Goal: Transaction & Acquisition: Purchase product/service

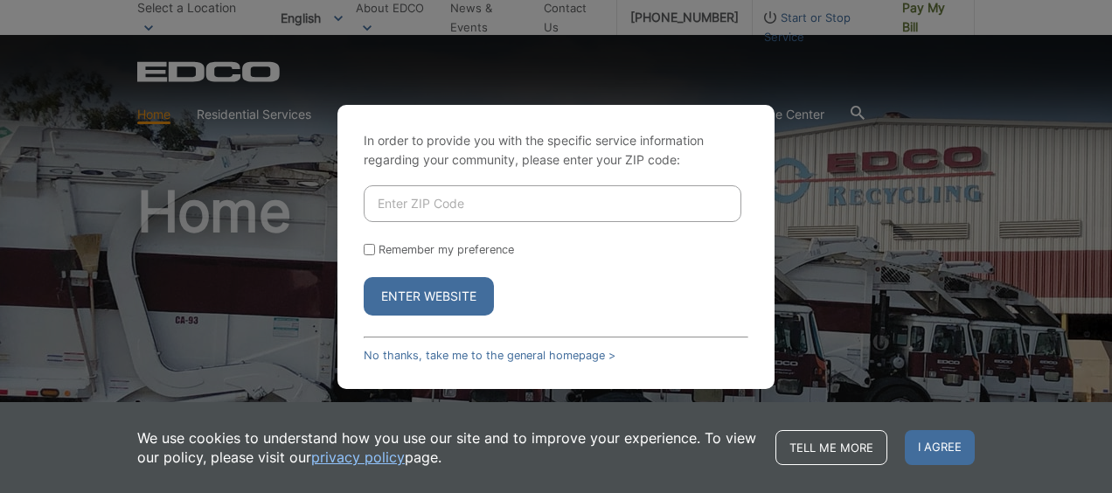
click at [531, 192] on input "Enter ZIP Code" at bounding box center [553, 203] width 378 height 37
type input "91942"
click at [455, 297] on button "Enter Website" at bounding box center [429, 296] width 130 height 38
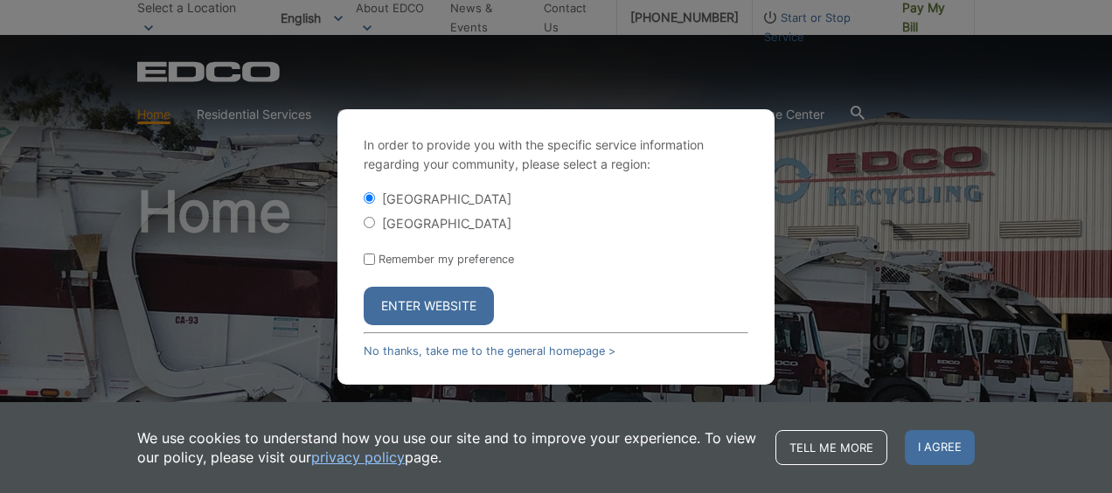
click at [455, 300] on button "Enter Website" at bounding box center [429, 306] width 130 height 38
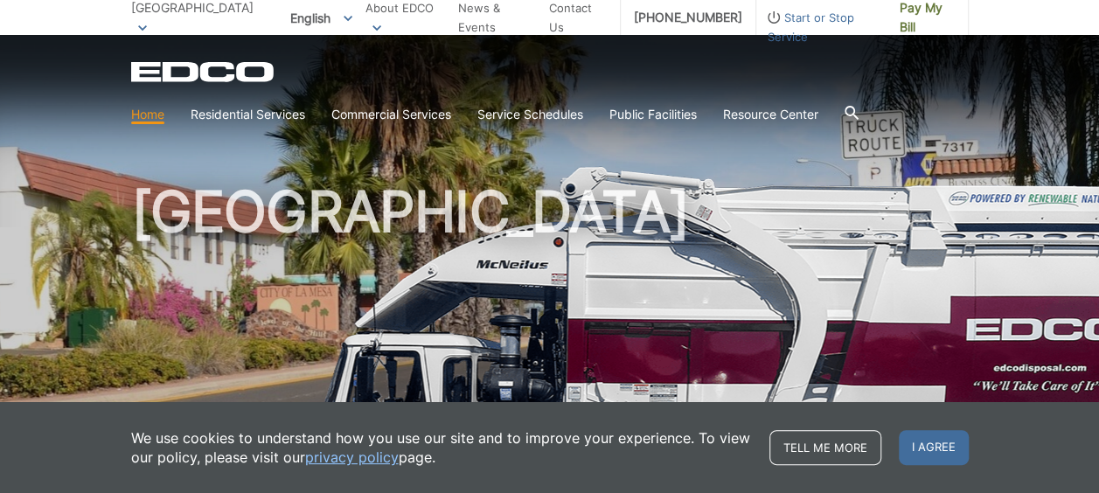
click at [141, 117] on link "Home" at bounding box center [147, 114] width 33 height 19
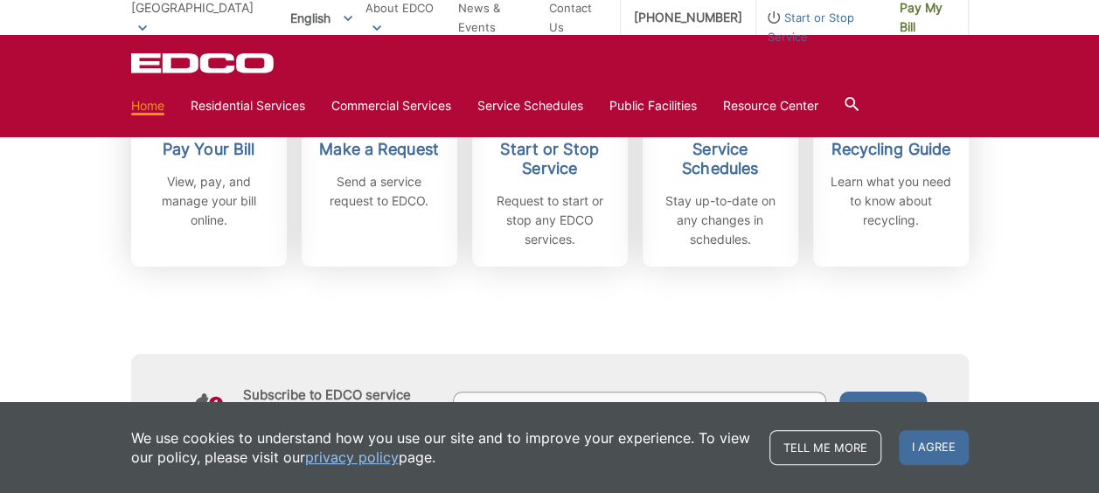
scroll to position [525, 0]
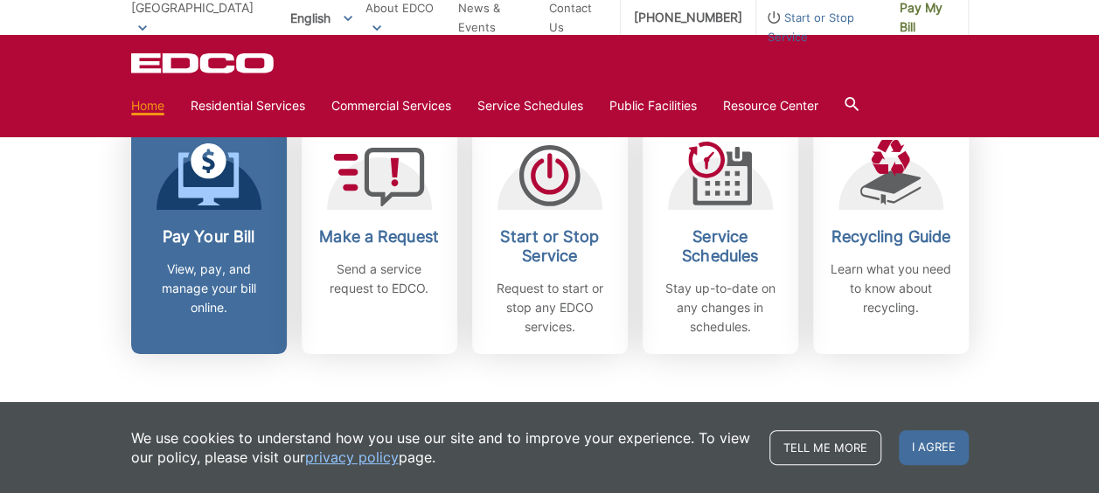
click at [198, 240] on h2 "Pay Your Bill" at bounding box center [208, 236] width 129 height 19
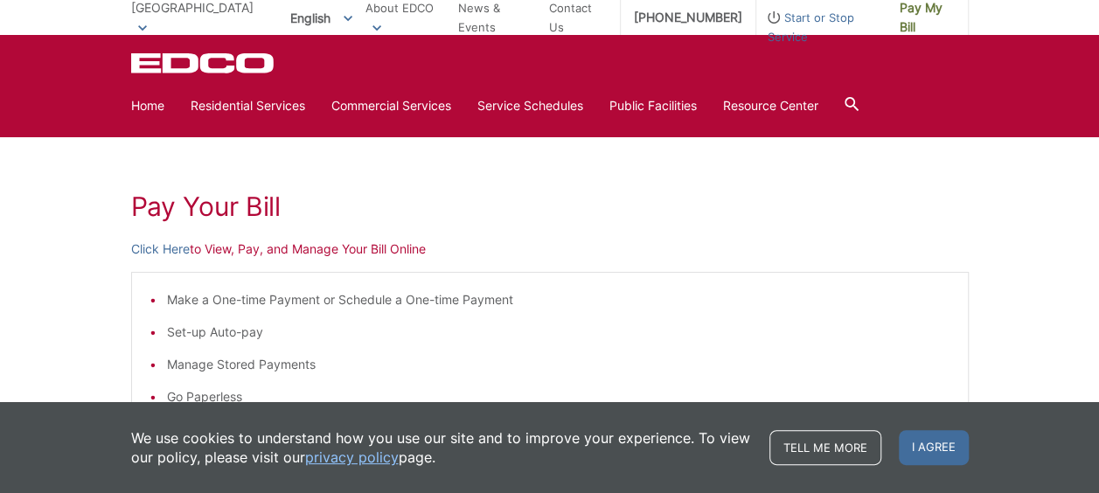
scroll to position [175, 0]
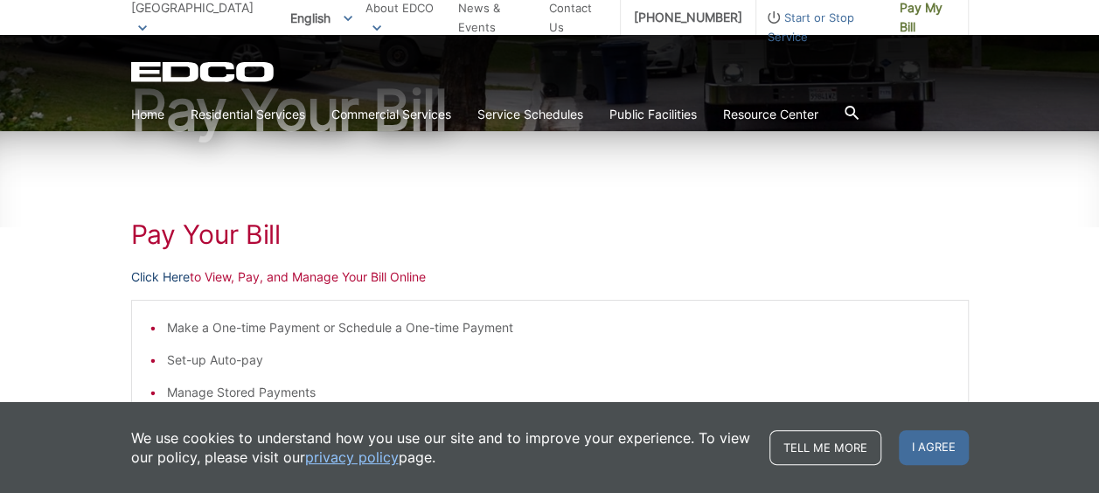
click at [166, 275] on link "Click Here" at bounding box center [160, 277] width 59 height 19
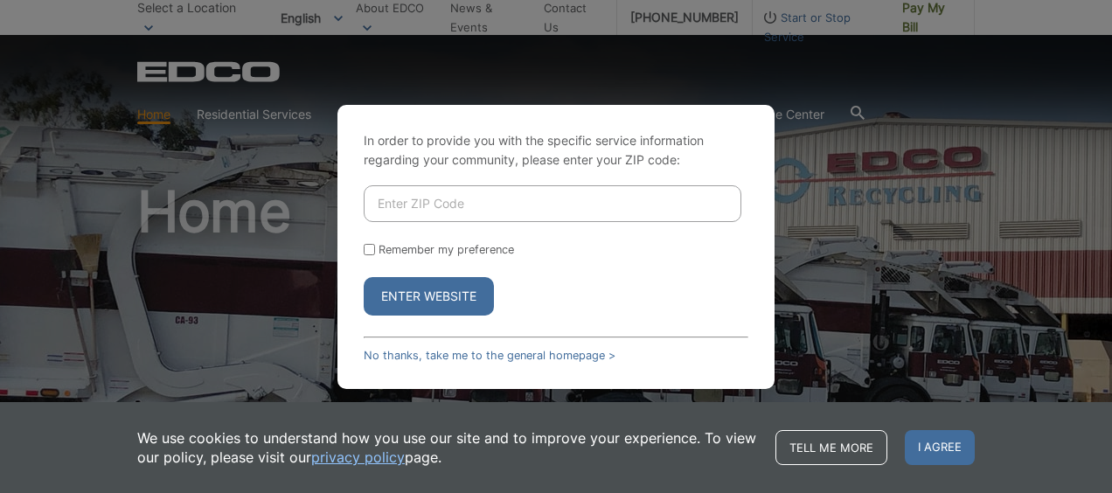
click at [393, 202] on input "Enter ZIP Code" at bounding box center [553, 203] width 378 height 37
type input "91942"
click at [448, 299] on button "Enter Website" at bounding box center [429, 296] width 130 height 38
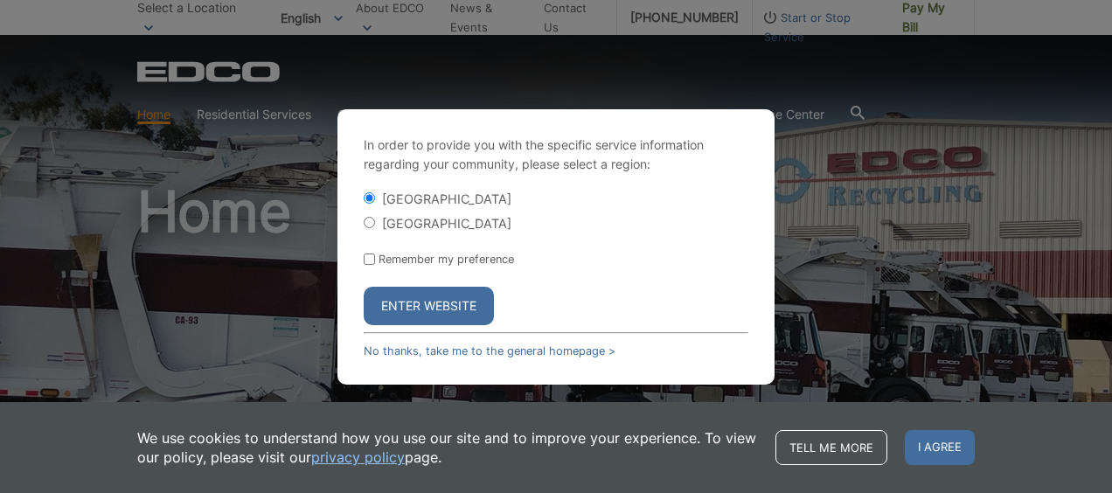
click at [448, 299] on button "Enter Website" at bounding box center [429, 306] width 130 height 38
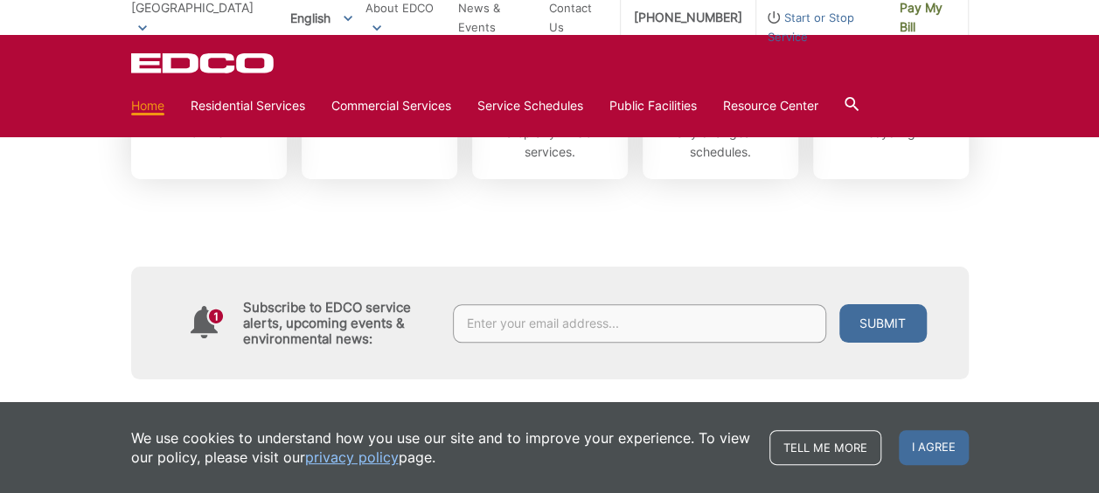
scroll to position [525, 0]
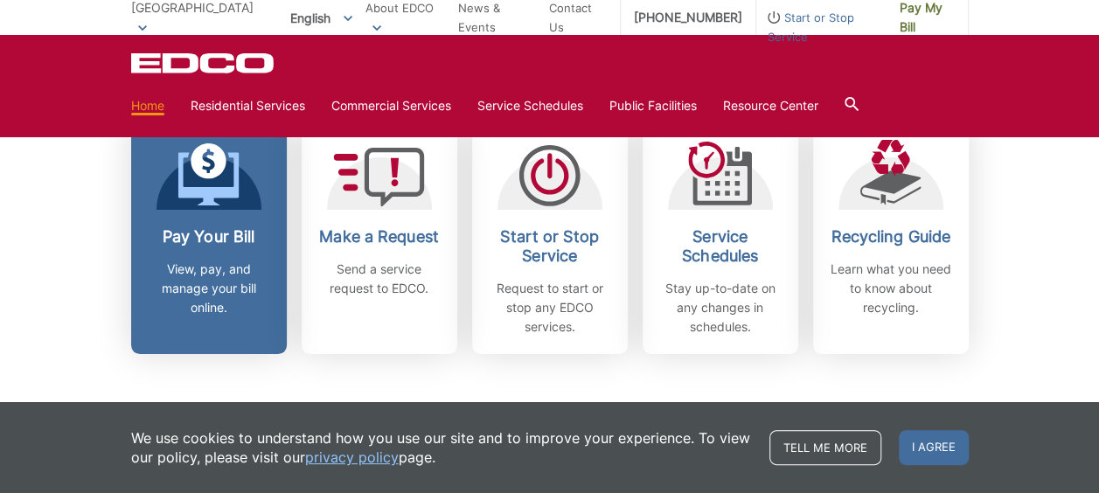
click at [201, 240] on h2 "Pay Your Bill" at bounding box center [208, 236] width 129 height 19
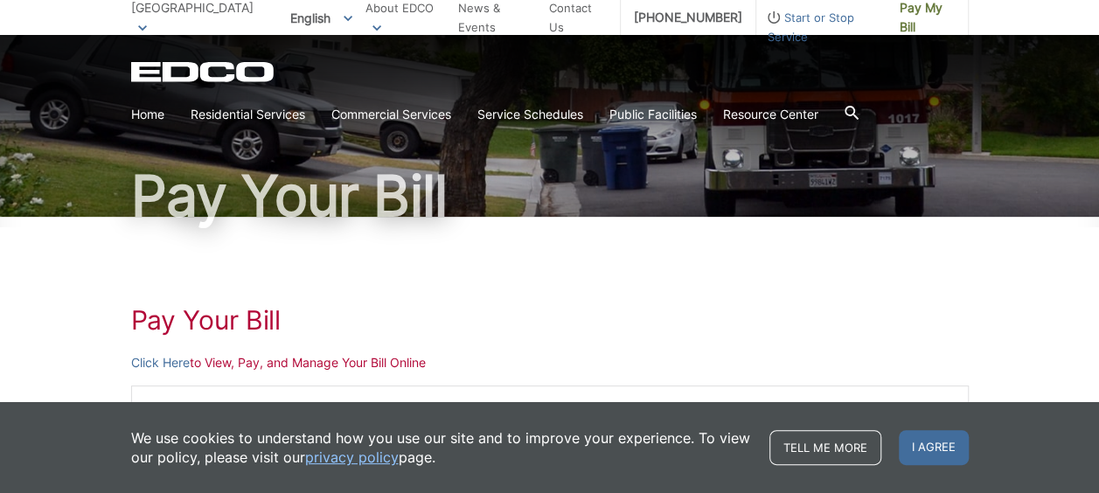
scroll to position [175, 0]
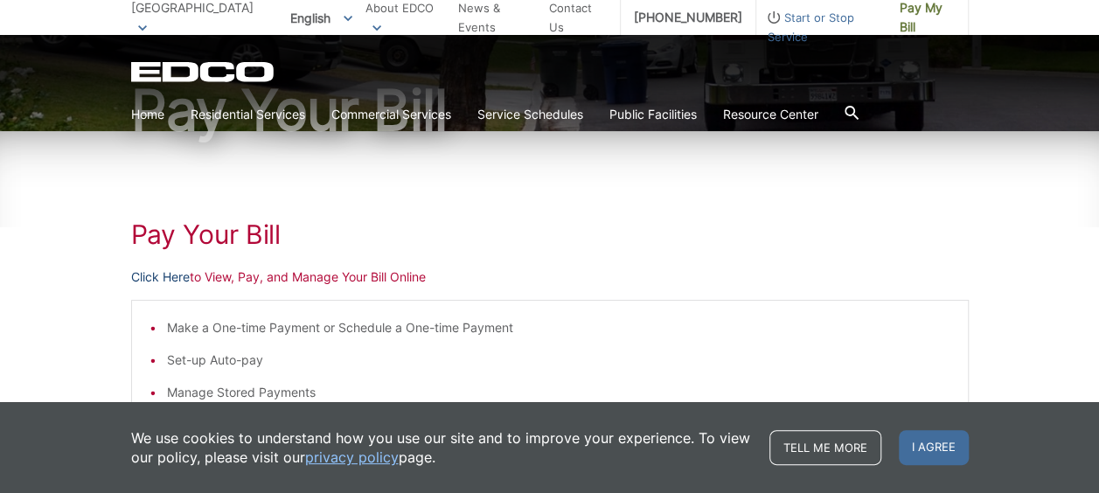
click at [170, 278] on link "Click Here" at bounding box center [160, 277] width 59 height 19
